Goal: Transaction & Acquisition: Book appointment/travel/reservation

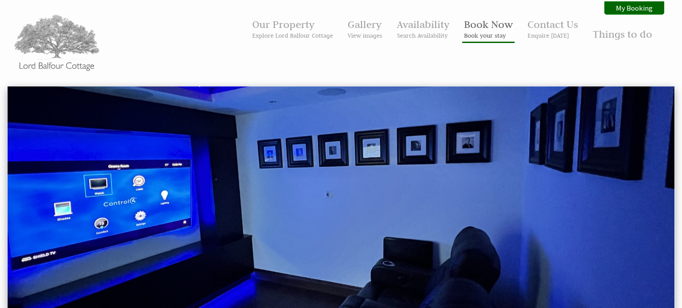
click at [475, 29] on link "Book Now Book your stay" at bounding box center [488, 29] width 49 height 22
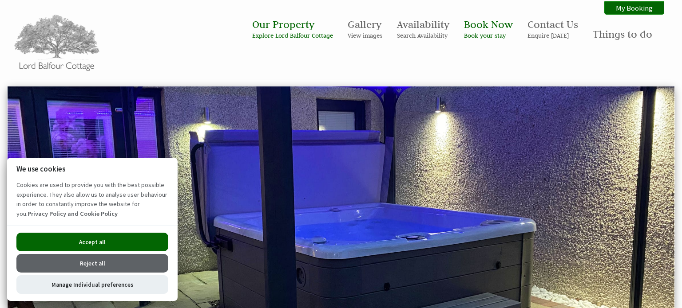
click at [78, 240] on button "Accept all" at bounding box center [92, 242] width 152 height 19
checkbox input "true"
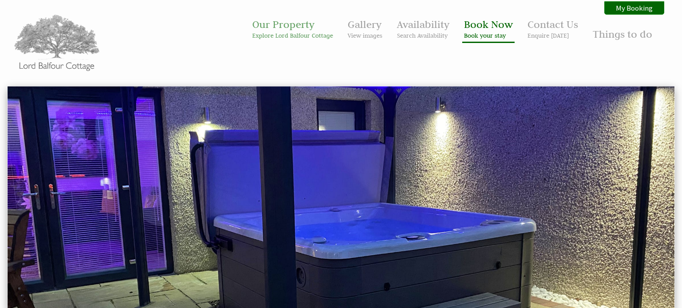
click at [473, 33] on small "Book your stay" at bounding box center [488, 36] width 49 height 8
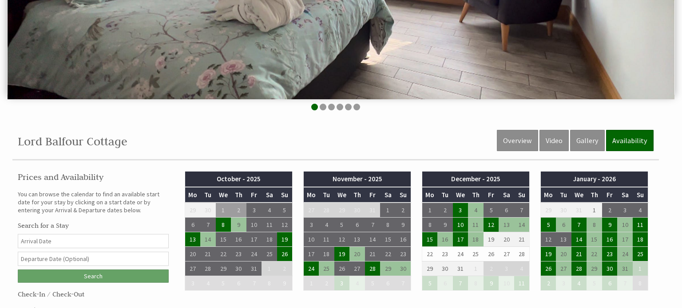
scroll to position [232, 0]
